Goal: Information Seeking & Learning: Learn about a topic

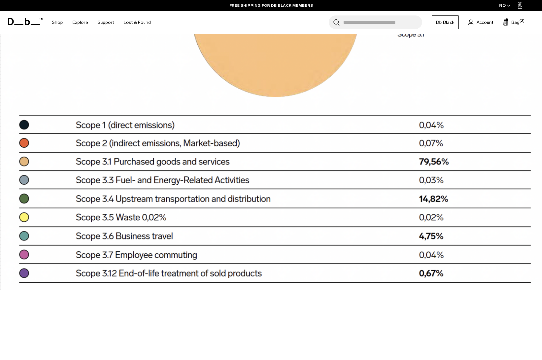
scroll to position [1529, 0]
